Goal: Find specific page/section: Find specific page/section

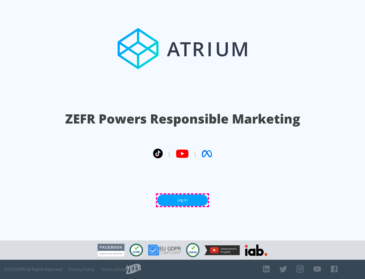
click at [183, 200] on link "Log In" at bounding box center [182, 200] width 51 height 11
